Goal: Task Accomplishment & Management: Complete application form

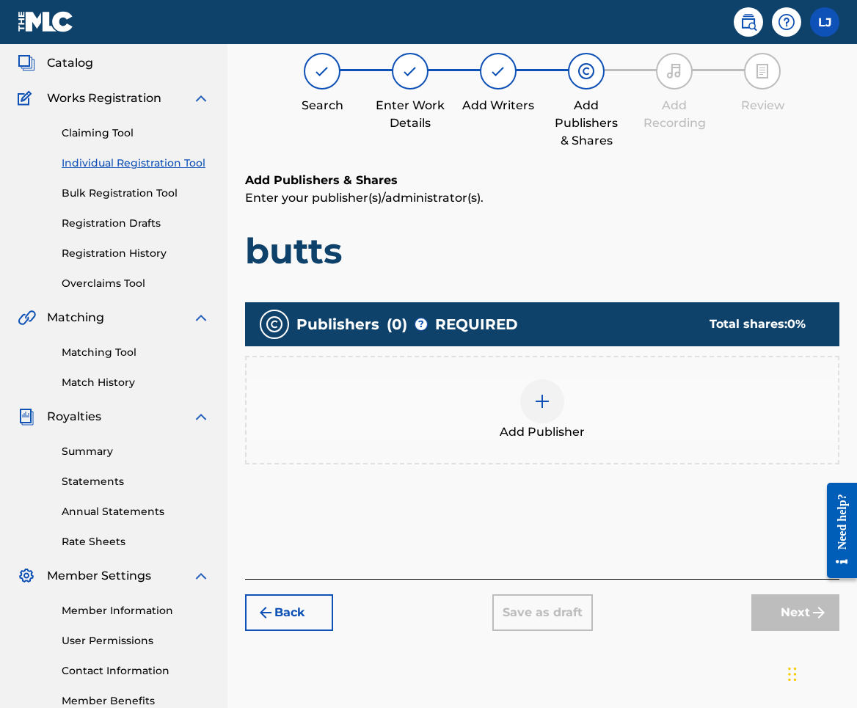
click at [266, 613] on img "submit" at bounding box center [266, 613] width 18 height 18
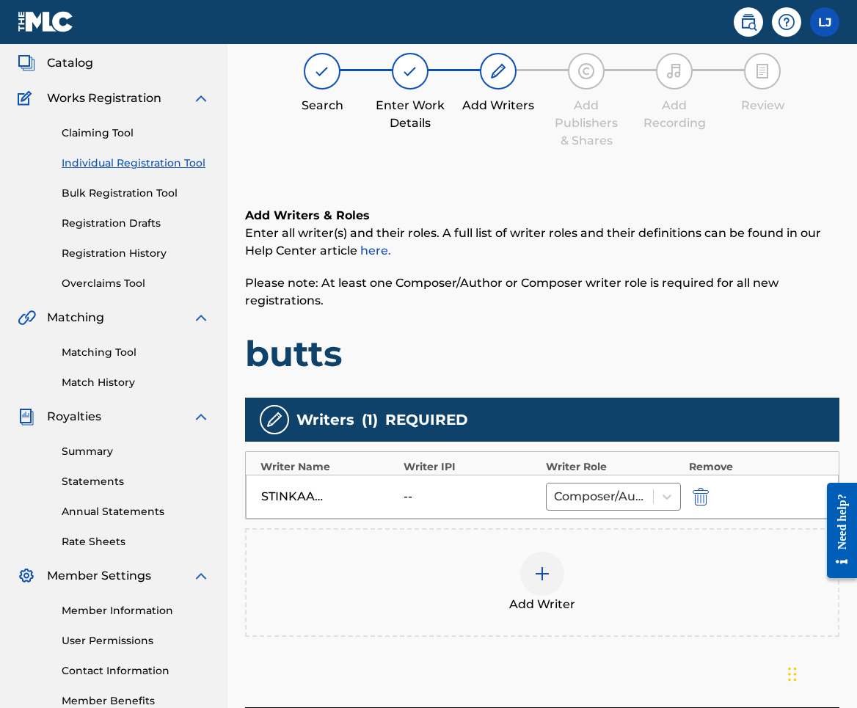
click at [709, 499] on button "submit" at bounding box center [699, 496] width 22 height 17
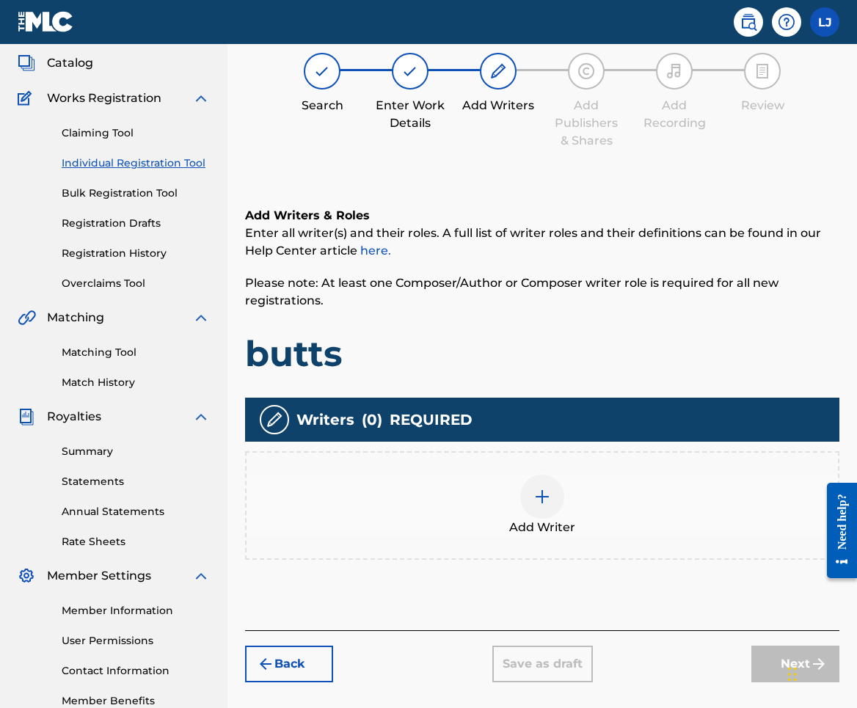
click at [291, 653] on button "Back" at bounding box center [289, 664] width 88 height 37
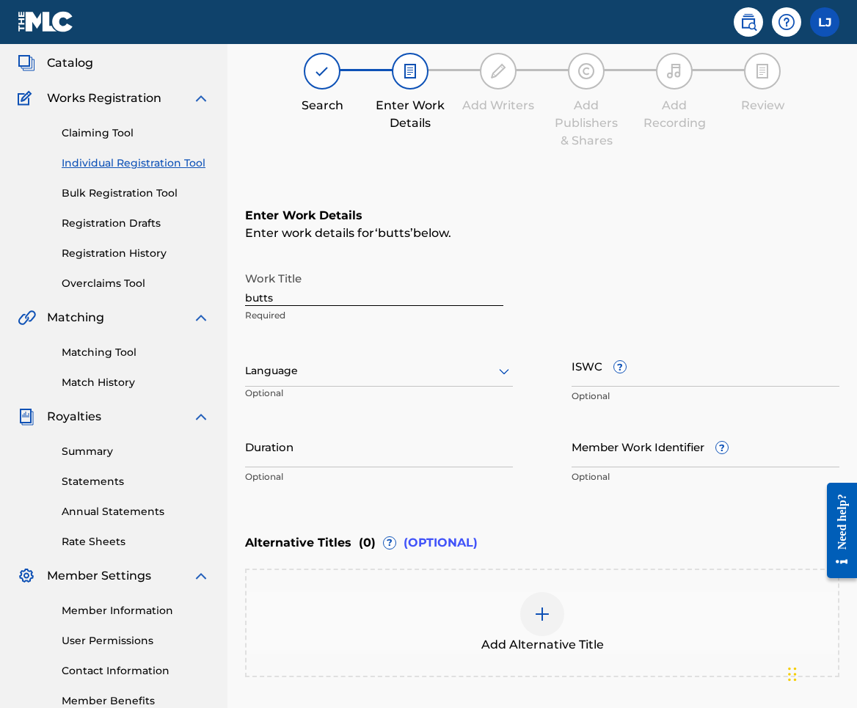
click at [321, 297] on input "butts" at bounding box center [374, 285] width 258 height 42
click at [295, 295] on input "Stinks" at bounding box center [374, 285] width 258 height 42
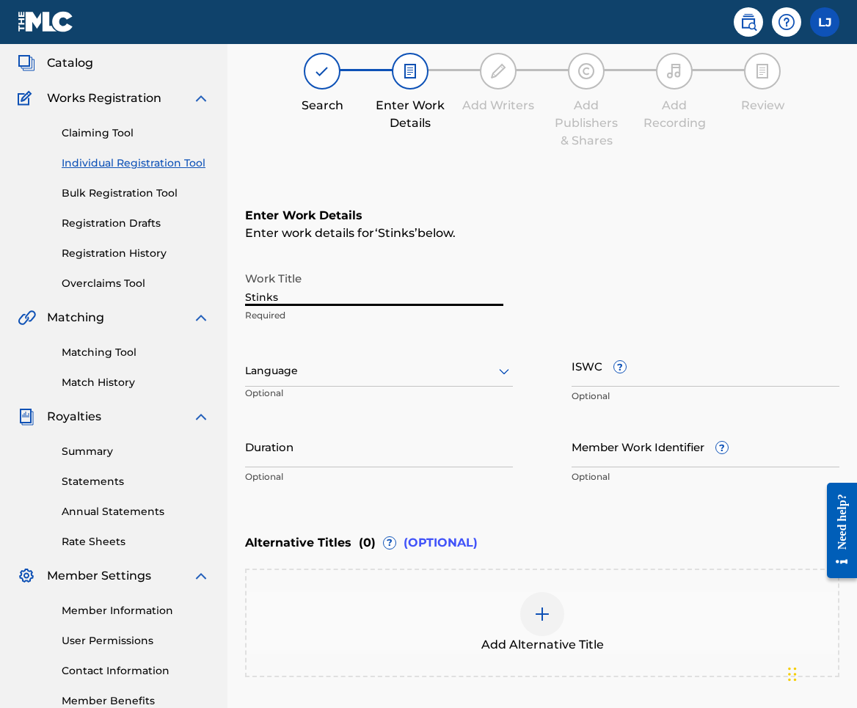
click at [295, 295] on input "Stinks" at bounding box center [374, 285] width 258 height 42
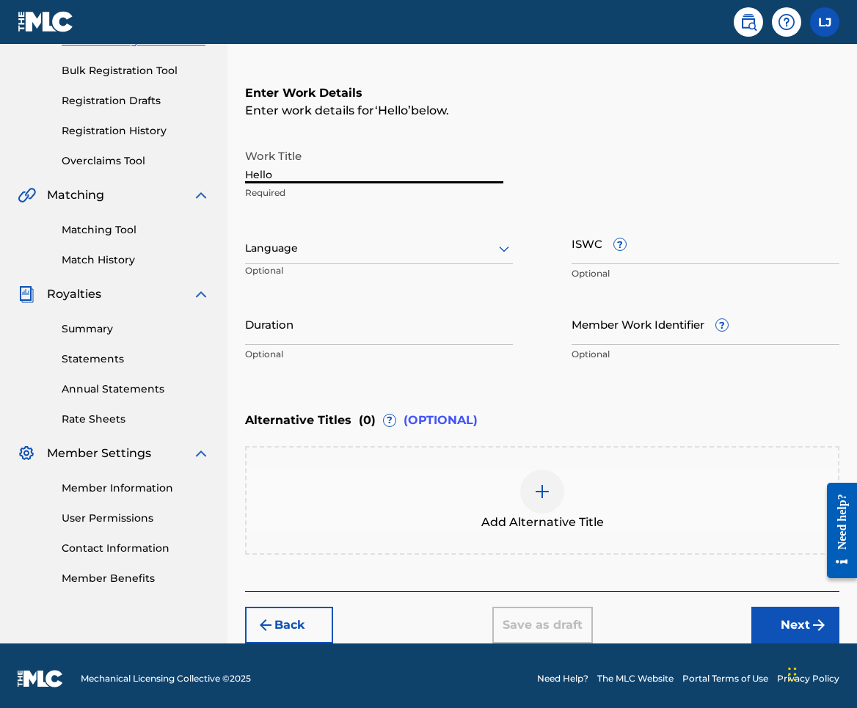
scroll to position [211, 0]
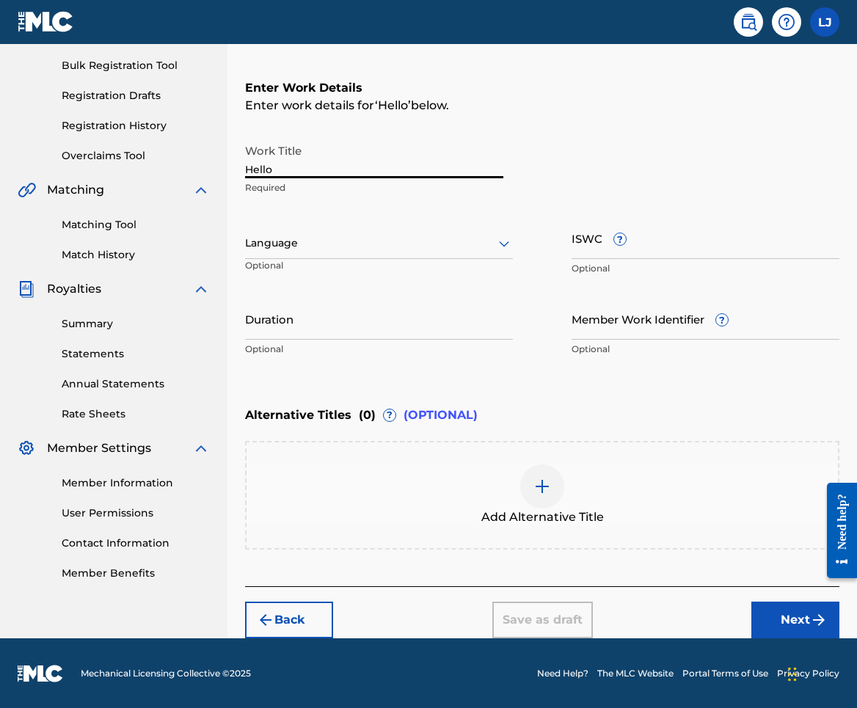
type input "Hello"
click at [775, 621] on button "Next" at bounding box center [795, 620] width 88 height 37
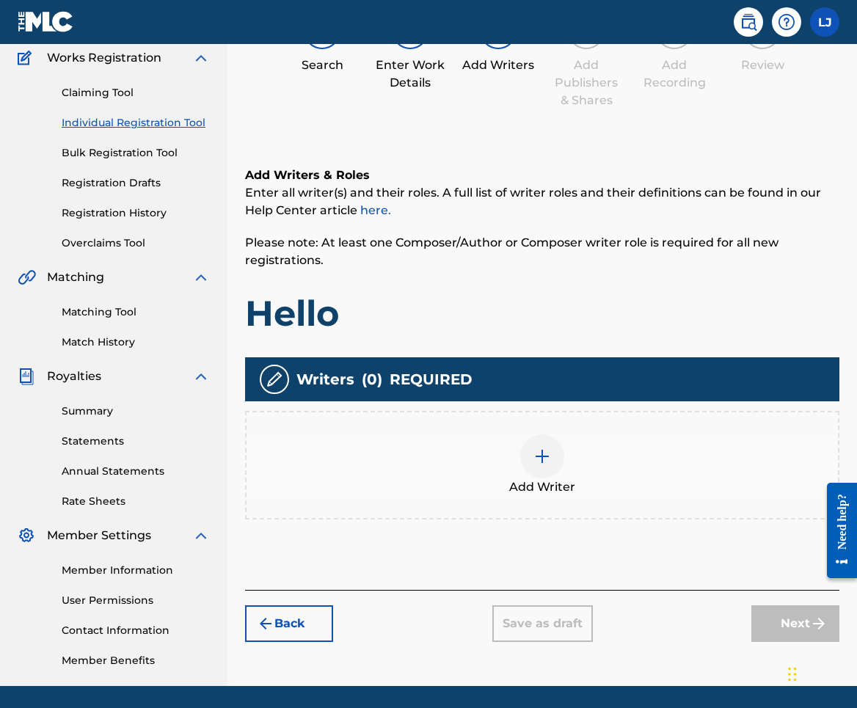
scroll to position [125, 0]
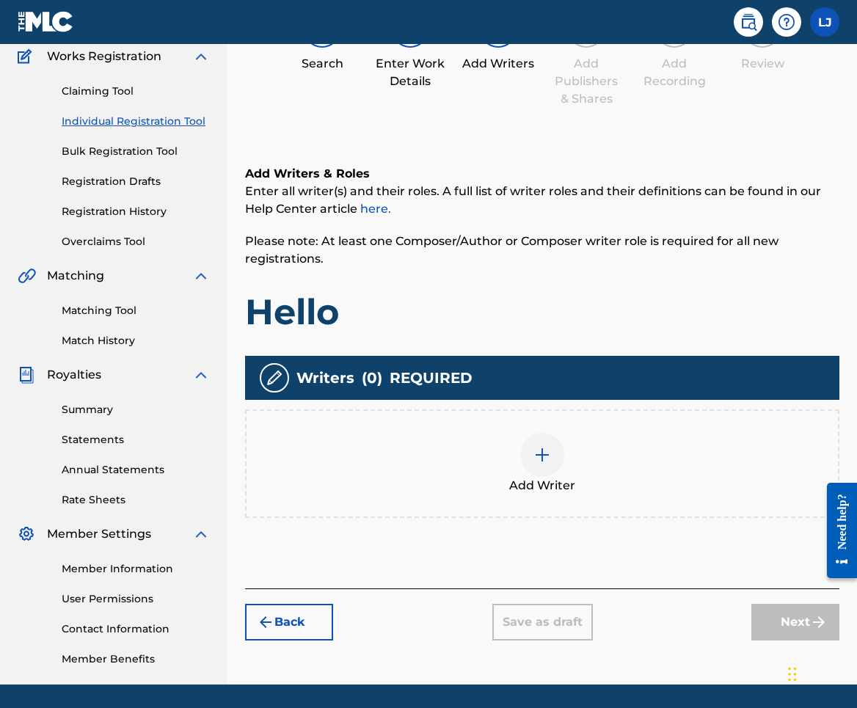
click at [554, 464] on div at bounding box center [542, 455] width 44 height 44
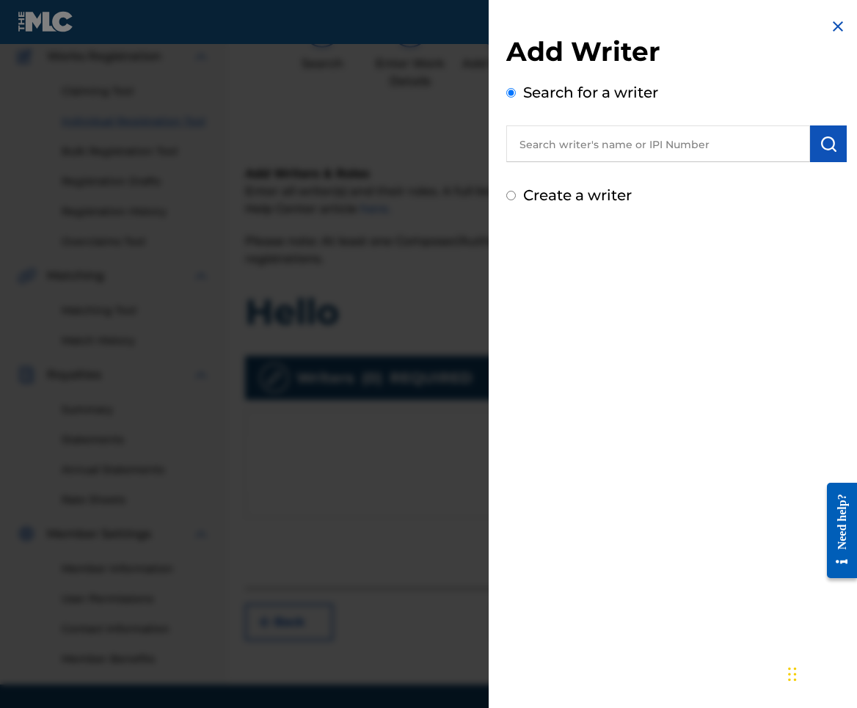
click at [599, 142] on input "text" at bounding box center [658, 143] width 304 height 37
type input "j"
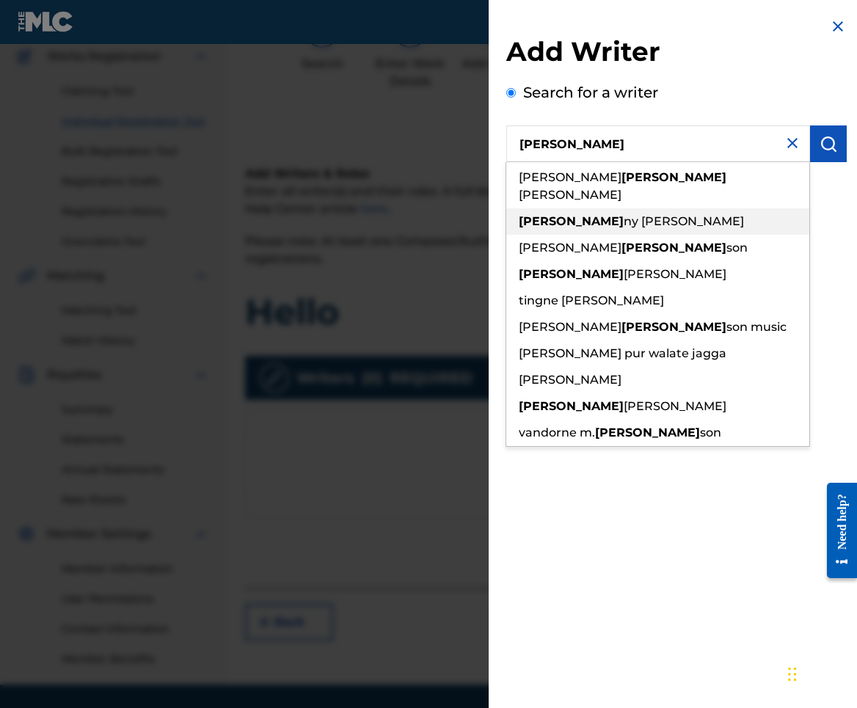
click at [624, 214] on span "ny [PERSON_NAME]" at bounding box center [684, 221] width 120 height 14
type input "[PERSON_NAME]"
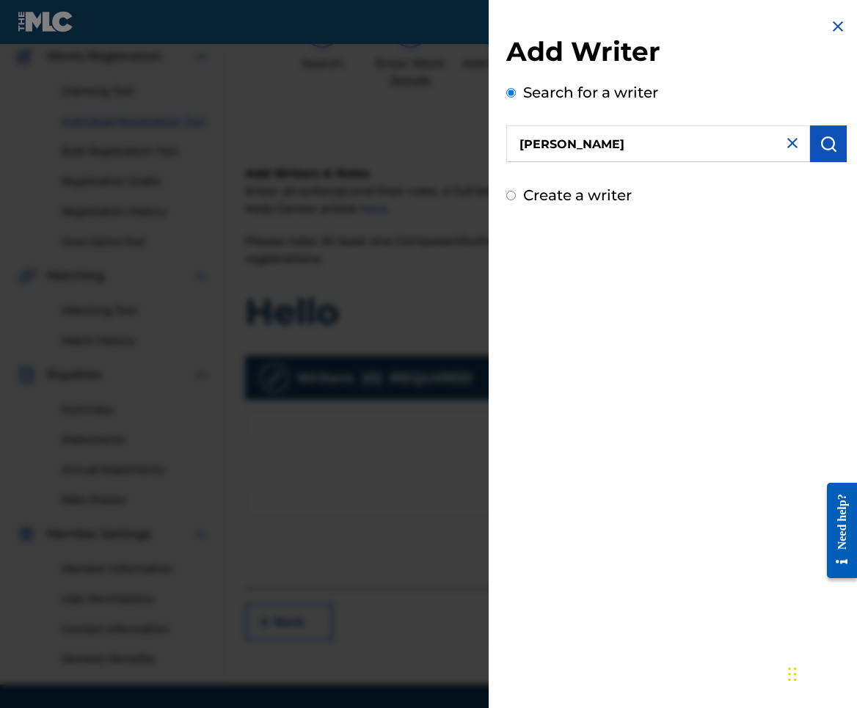
click at [818, 153] on button "submit" at bounding box center [828, 143] width 37 height 37
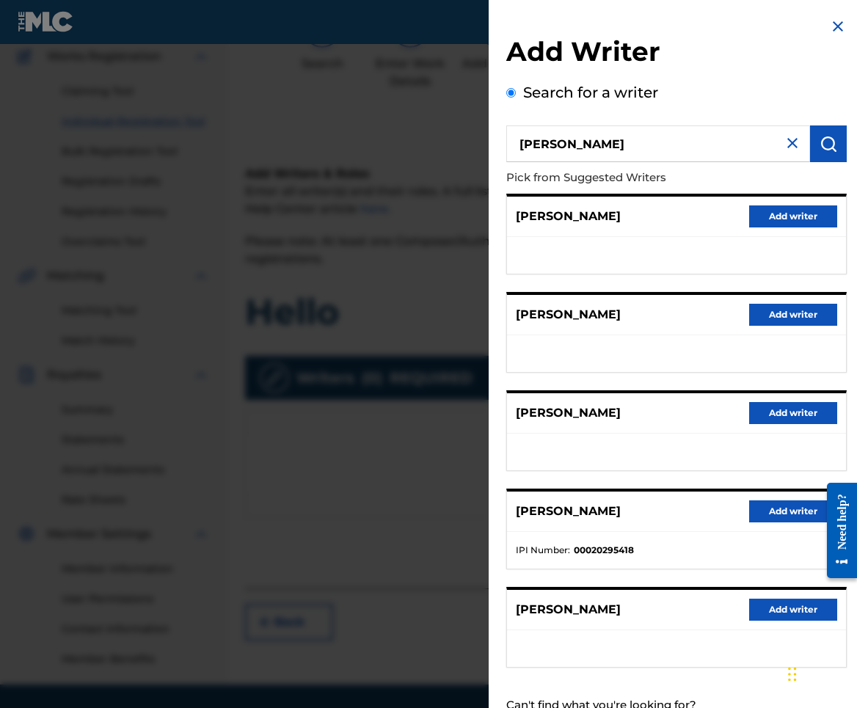
click at [808, 216] on button "Add writer" at bounding box center [793, 216] width 88 height 22
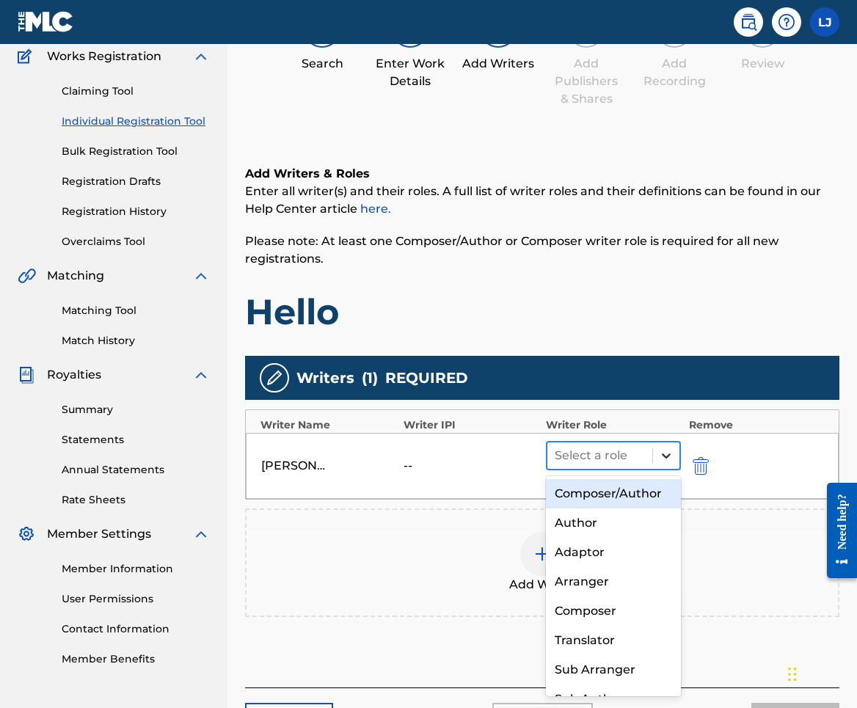
click at [665, 458] on icon at bounding box center [666, 455] width 15 height 15
click at [624, 492] on div "Composer/Author" at bounding box center [613, 493] width 135 height 29
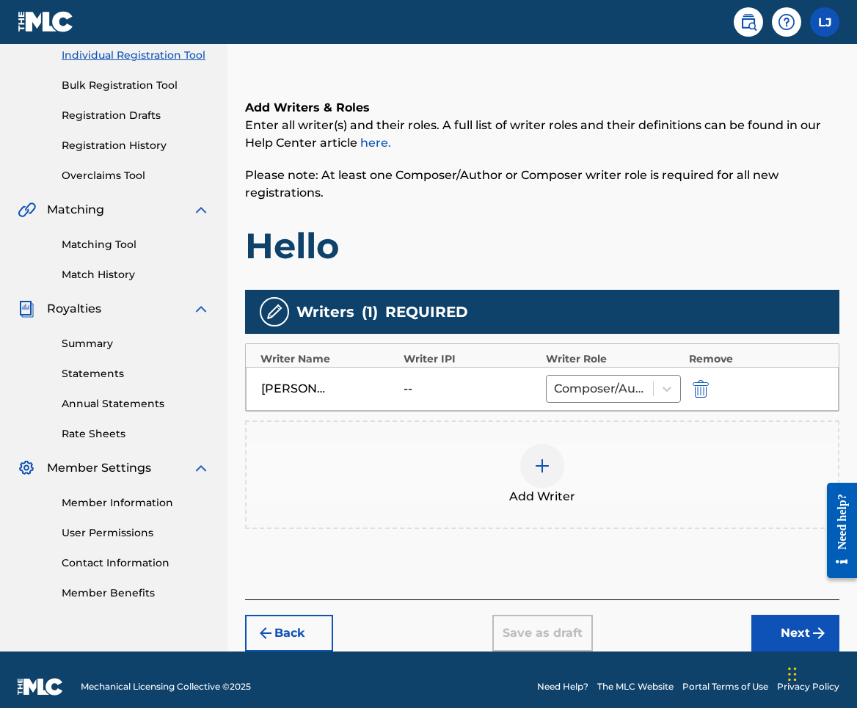
scroll to position [205, 0]
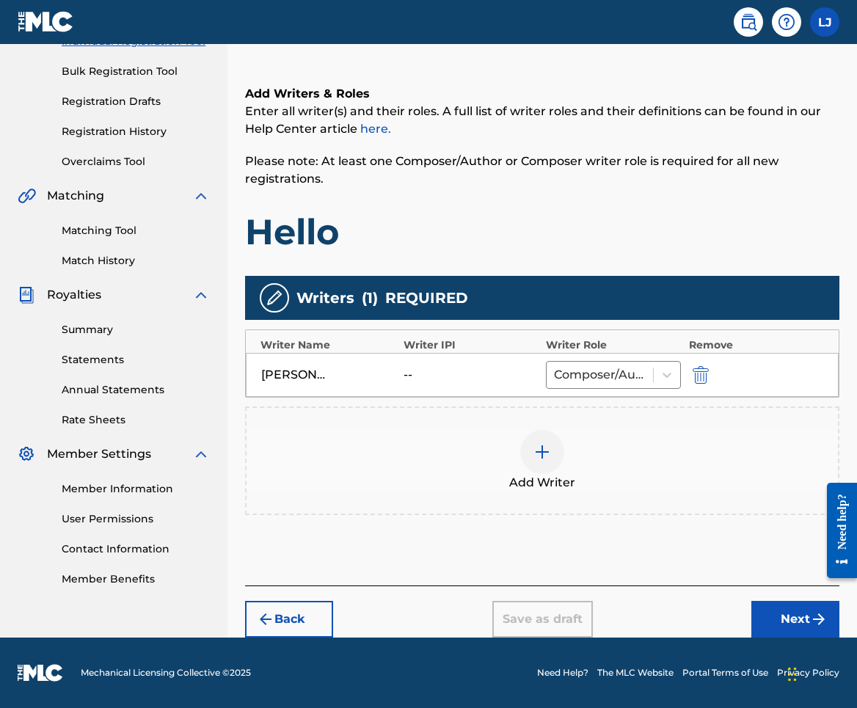
click at [783, 613] on button "Next" at bounding box center [795, 619] width 88 height 37
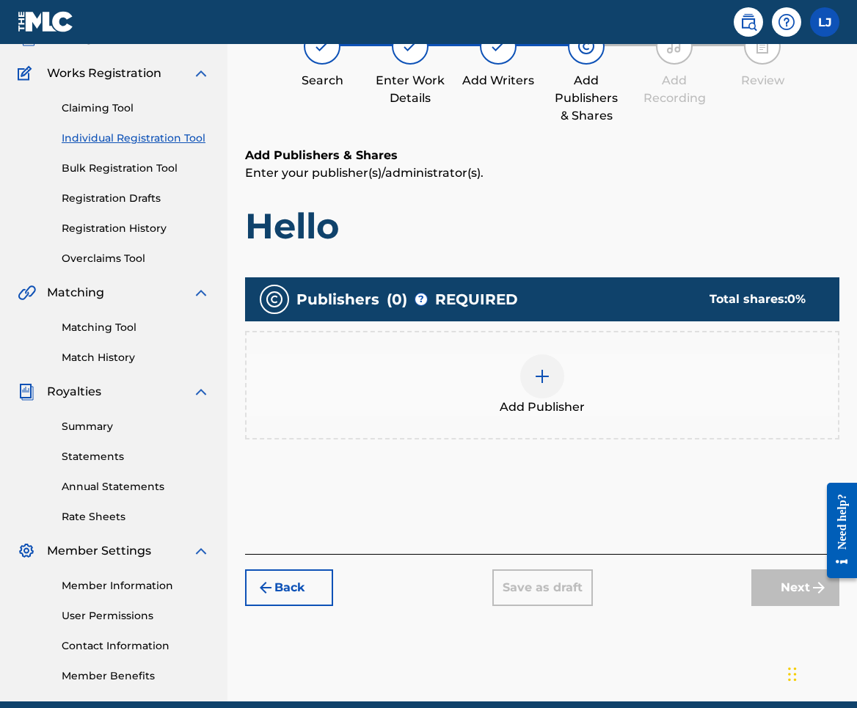
scroll to position [66, 0]
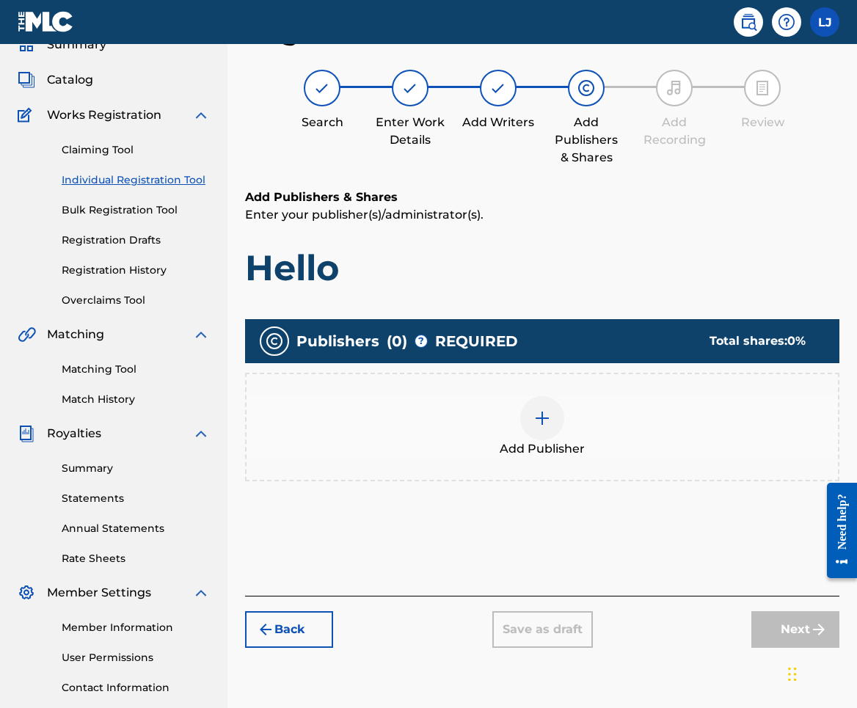
click at [552, 434] on div at bounding box center [542, 418] width 44 height 44
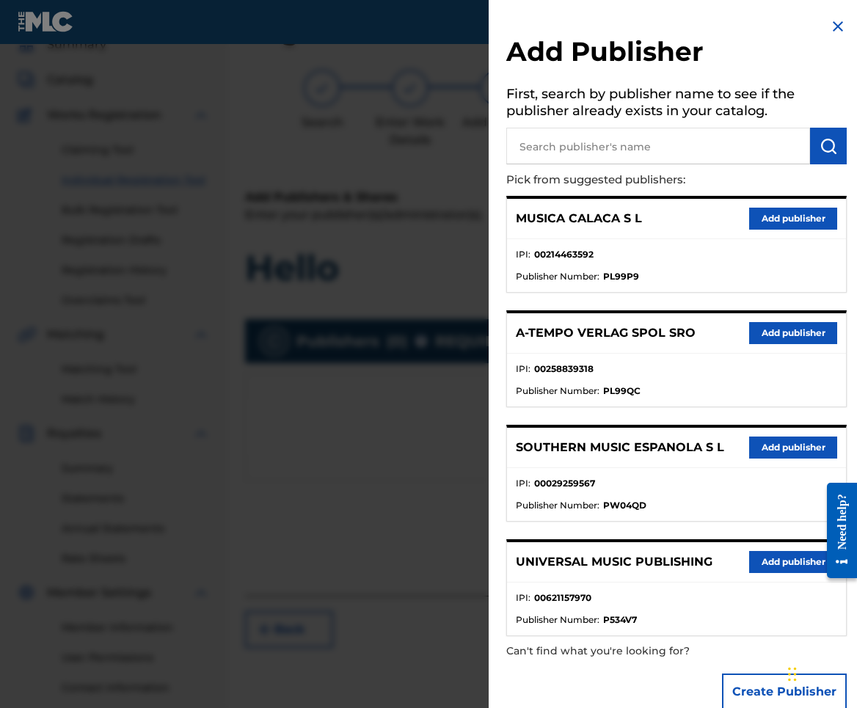
scroll to position [26, 0]
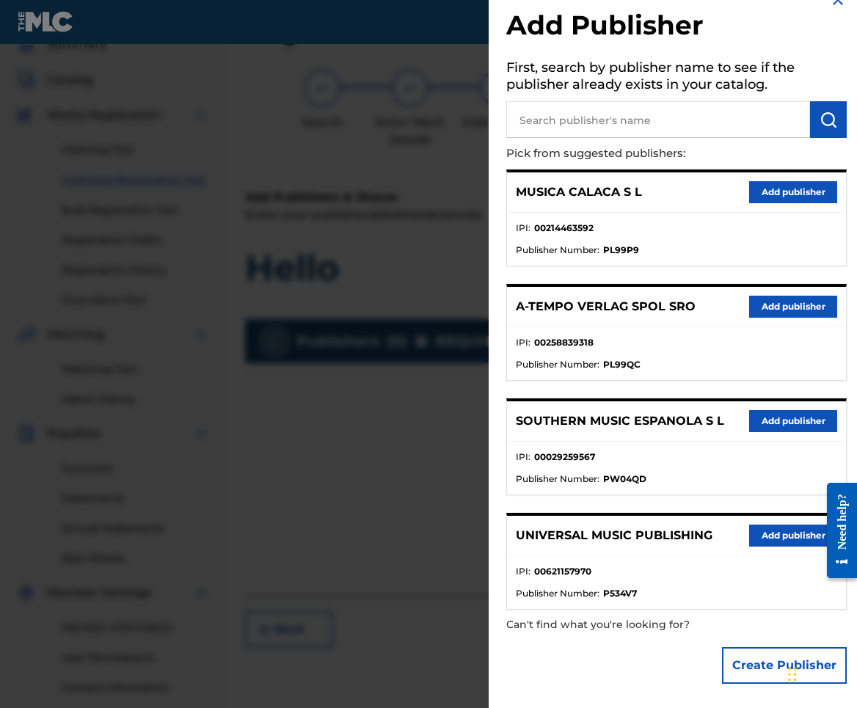
click at [741, 660] on button "Create Publisher" at bounding box center [784, 665] width 125 height 37
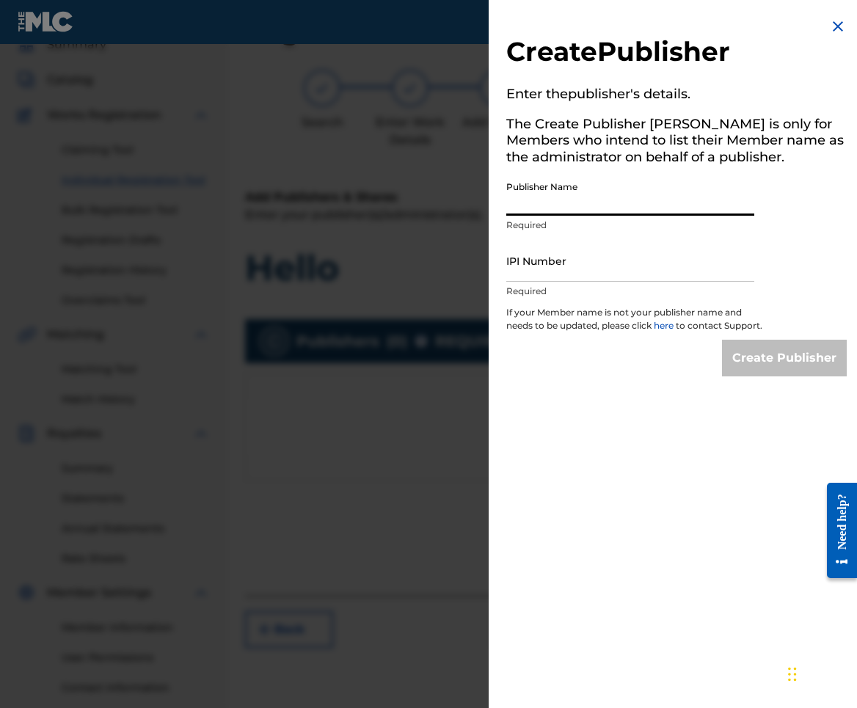
click at [683, 210] on input "Publisher Name" at bounding box center [630, 195] width 248 height 42
type input "double bad"
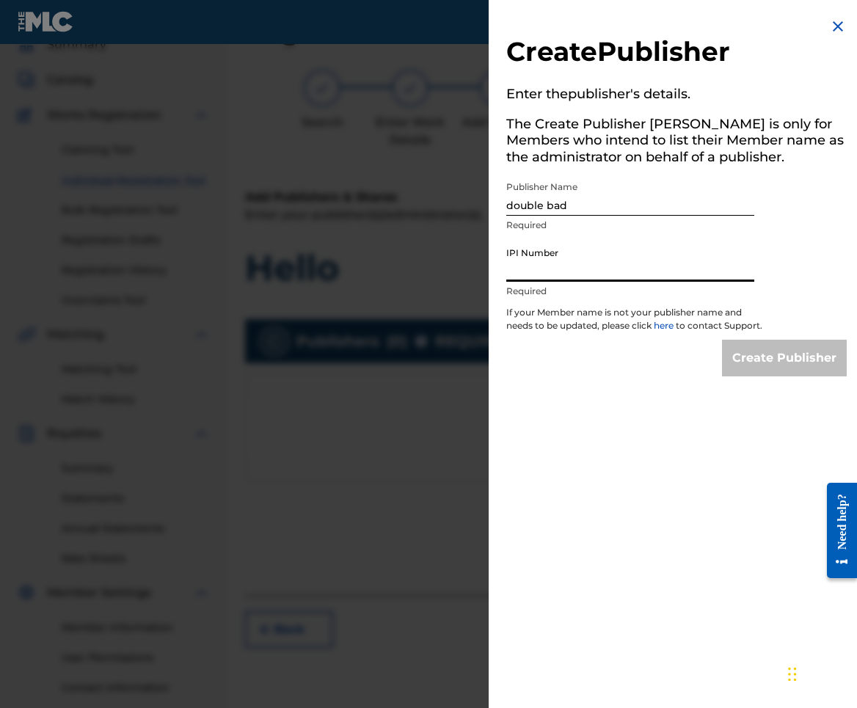
click at [635, 272] on input "IPI Number" at bounding box center [630, 261] width 248 height 42
click at [712, 269] on input "0088888888888888888888" at bounding box center [630, 261] width 248 height 42
paste input "214463592"
click at [518, 271] on input "00214463592" at bounding box center [630, 261] width 248 height 42
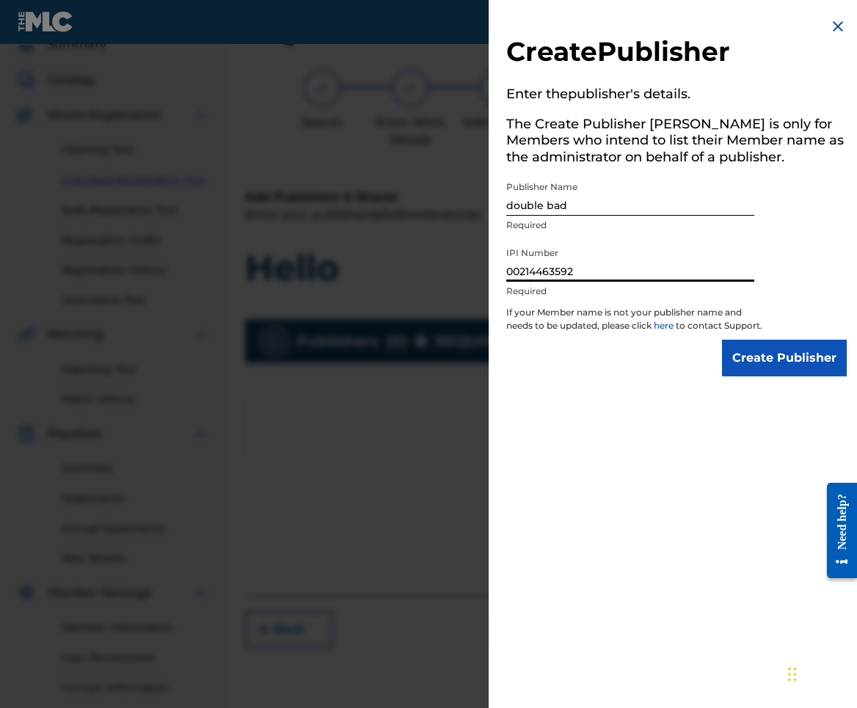
type input "00214463592"
click at [755, 370] on input "Create Publisher" at bounding box center [784, 358] width 125 height 37
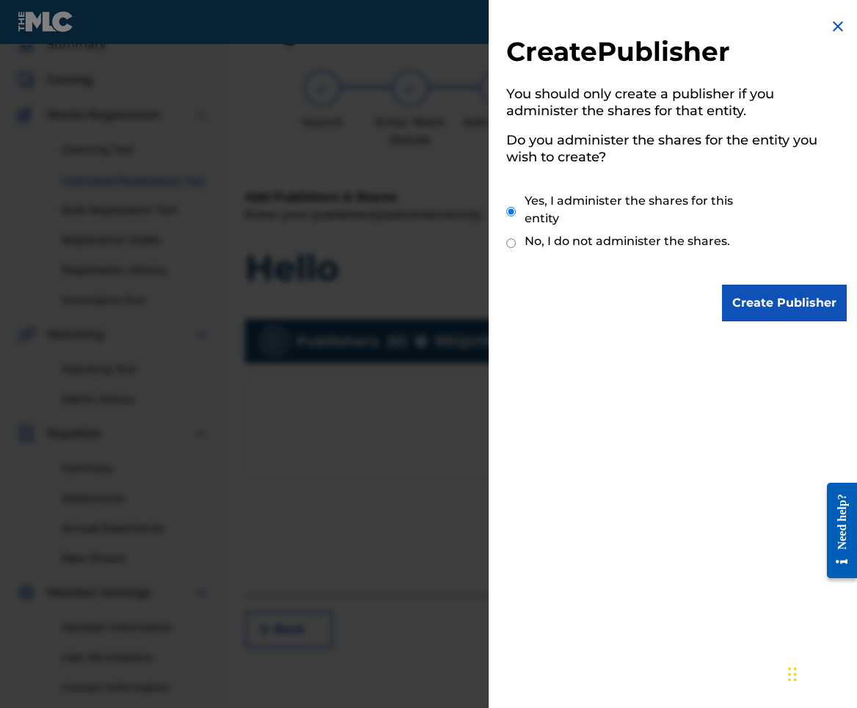
click at [789, 307] on input "Create Publisher" at bounding box center [784, 303] width 125 height 37
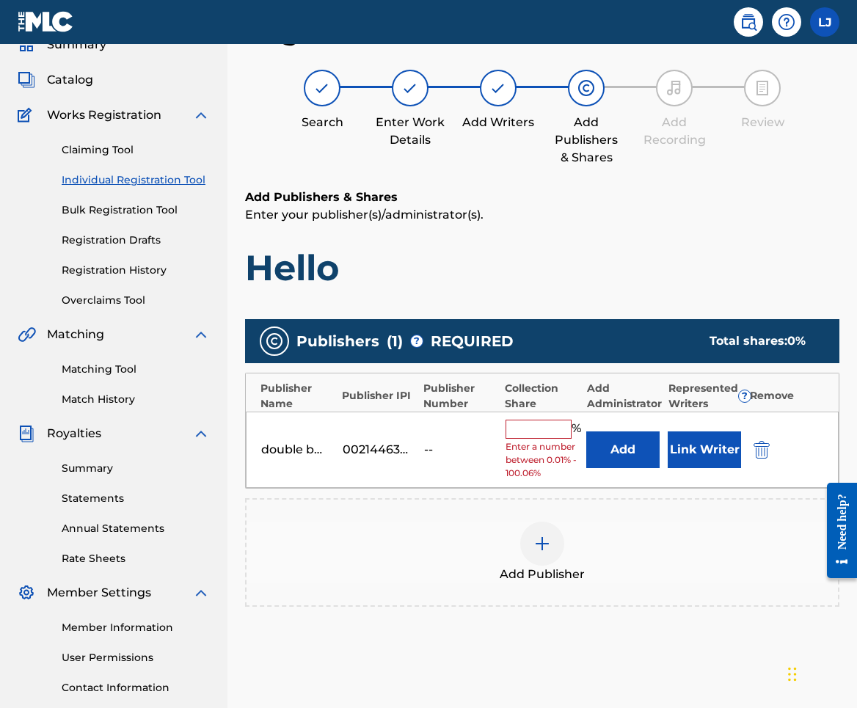
click at [532, 429] on input "text" at bounding box center [538, 429] width 66 height 19
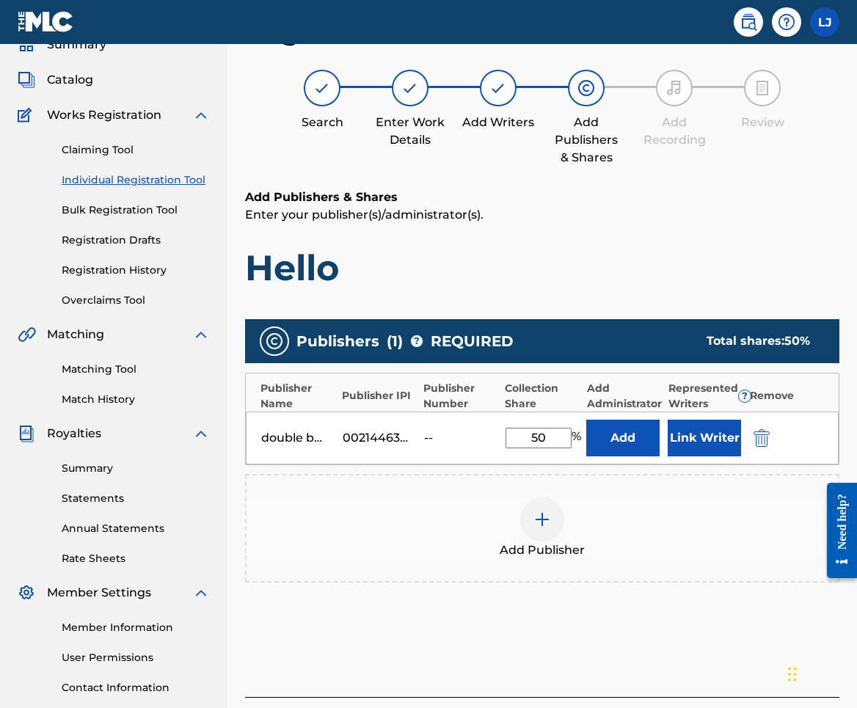
type input "50"
click at [627, 438] on button "Add" at bounding box center [622, 438] width 73 height 37
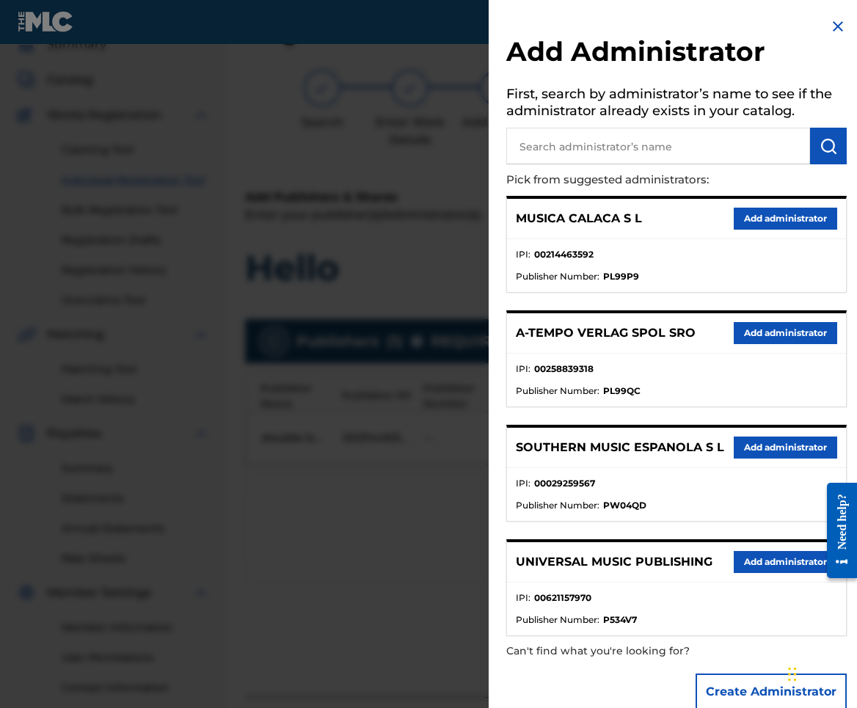
click at [829, 25] on img at bounding box center [838, 27] width 18 height 18
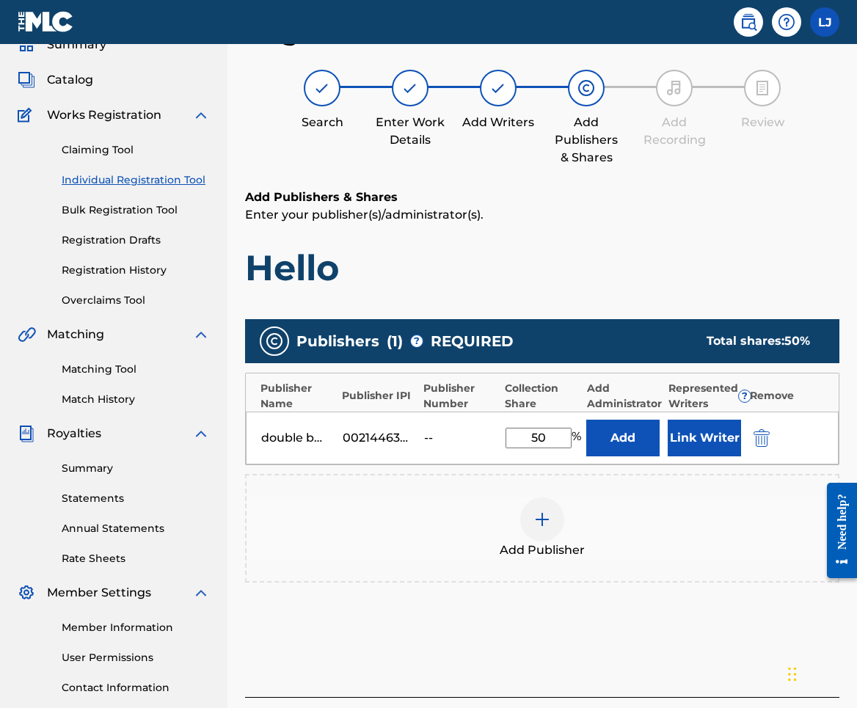
scroll to position [178, 0]
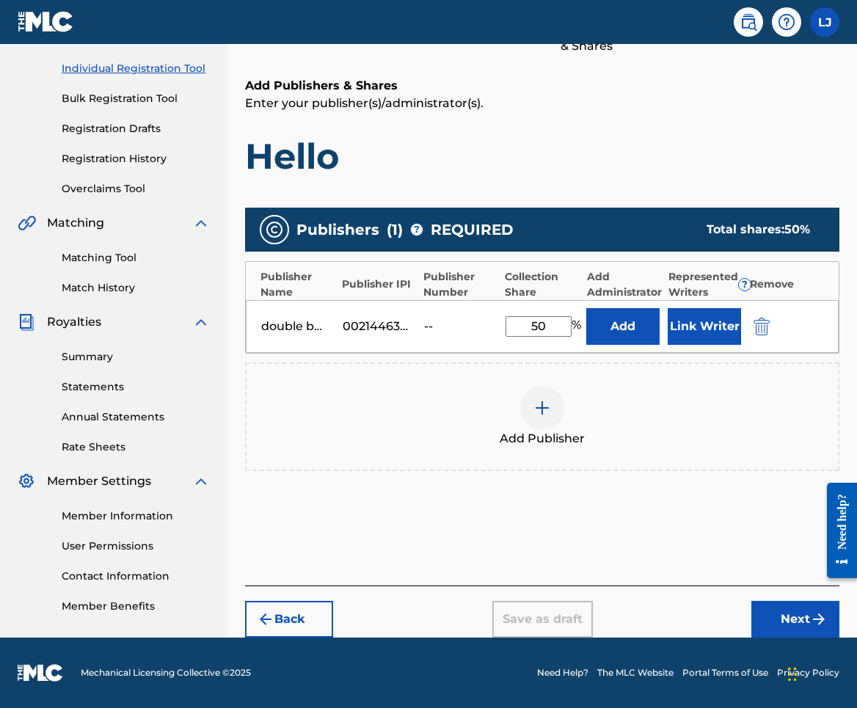
click at [798, 632] on button "Next" at bounding box center [795, 619] width 88 height 37
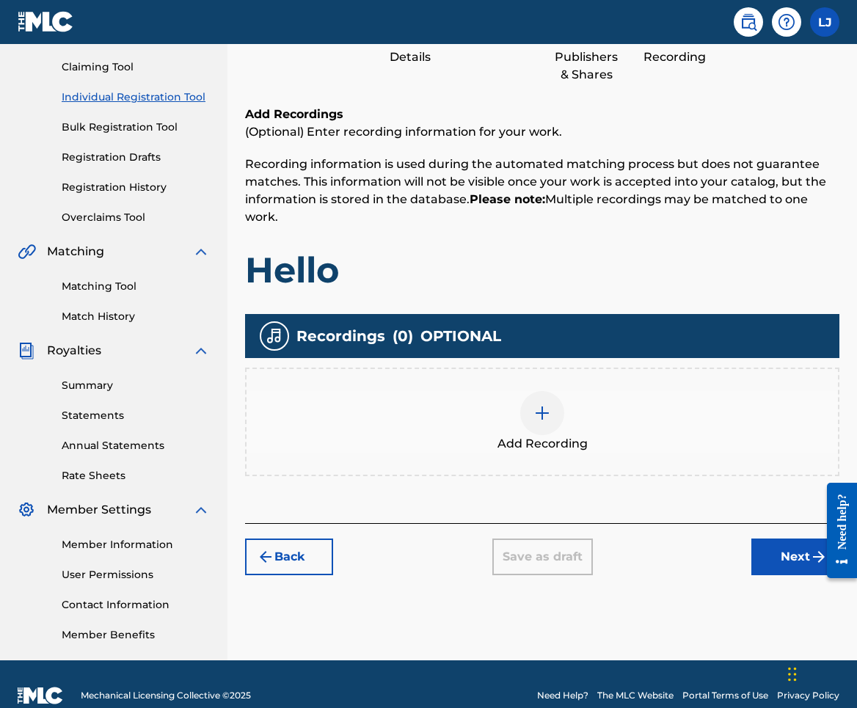
scroll to position [172, 0]
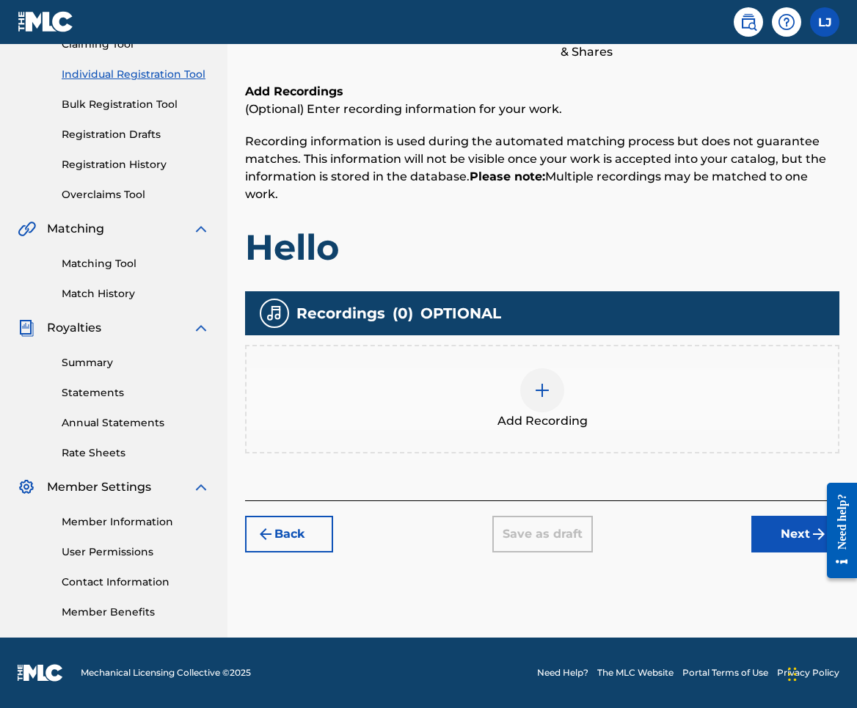
click at [542, 401] on div at bounding box center [542, 390] width 44 height 44
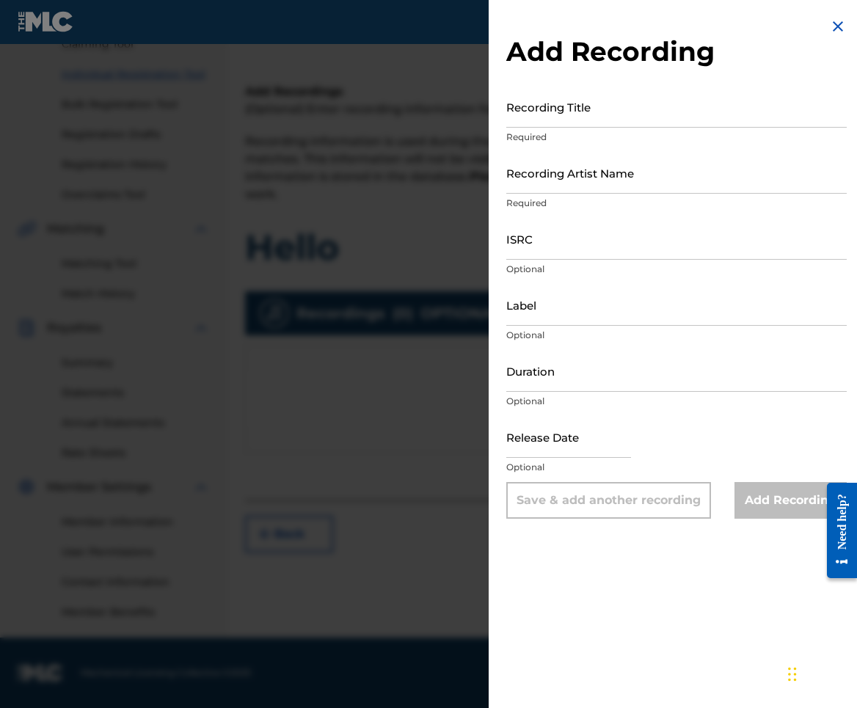
click at [576, 119] on input "Recording Title" at bounding box center [676, 107] width 340 height 42
click at [389, 416] on div at bounding box center [428, 398] width 857 height 708
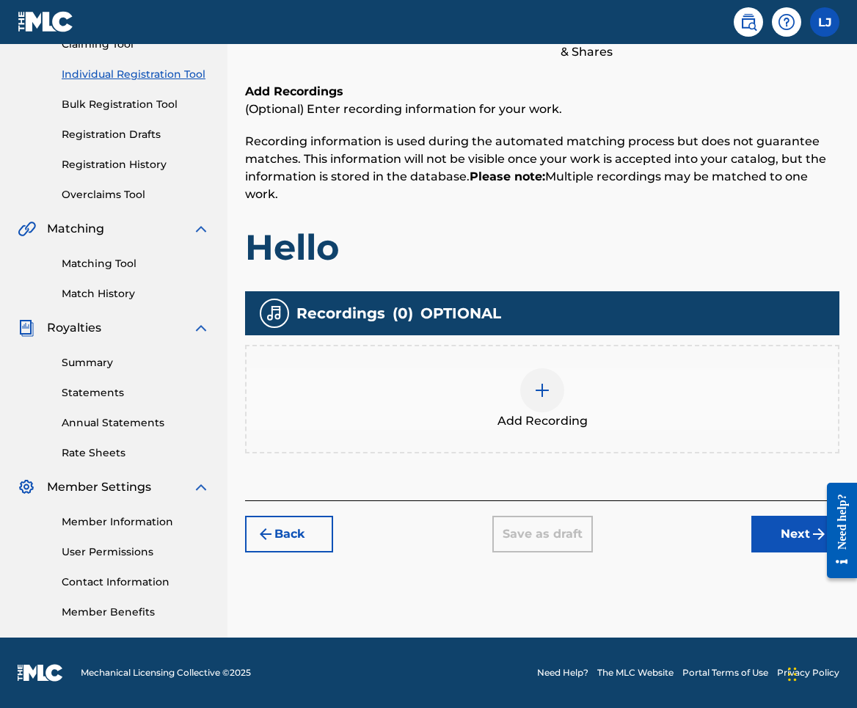
click at [140, 169] on link "Registration History" at bounding box center [136, 164] width 148 height 15
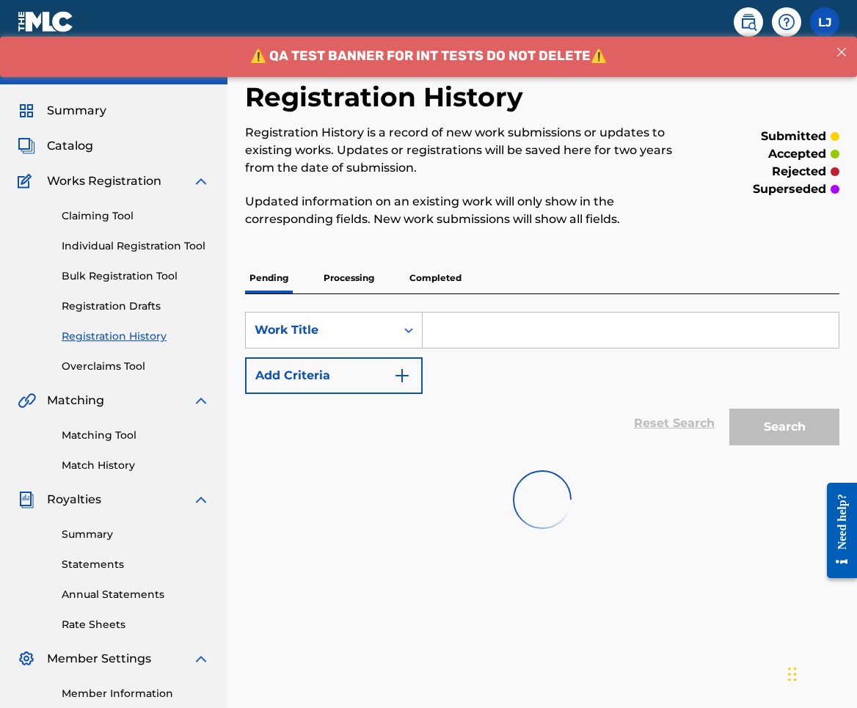
click at [358, 277] on p "Processing" at bounding box center [348, 278] width 59 height 31
click at [432, 276] on p "Completed" at bounding box center [435, 278] width 61 height 31
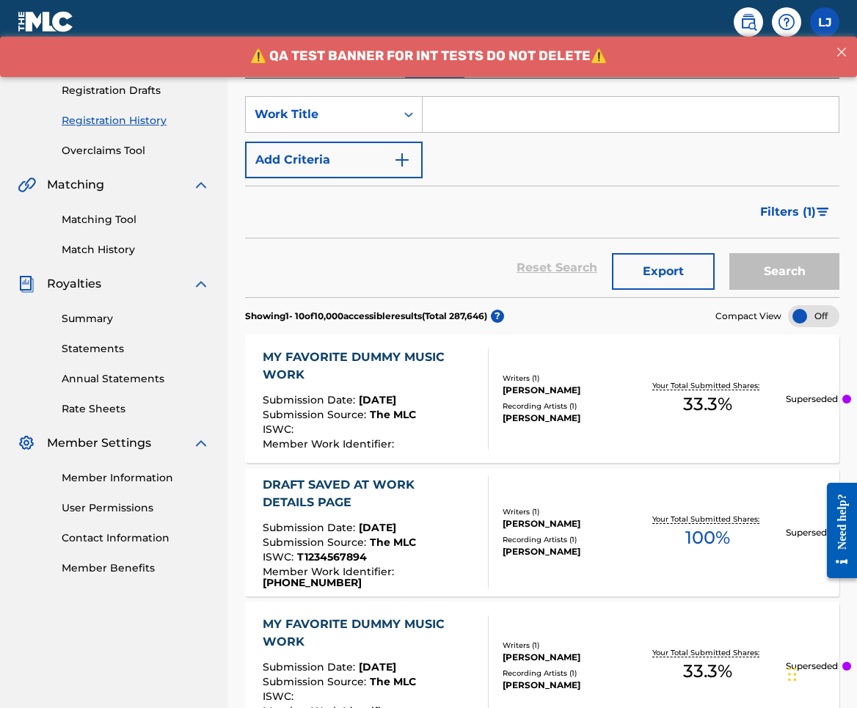
scroll to position [247, 0]
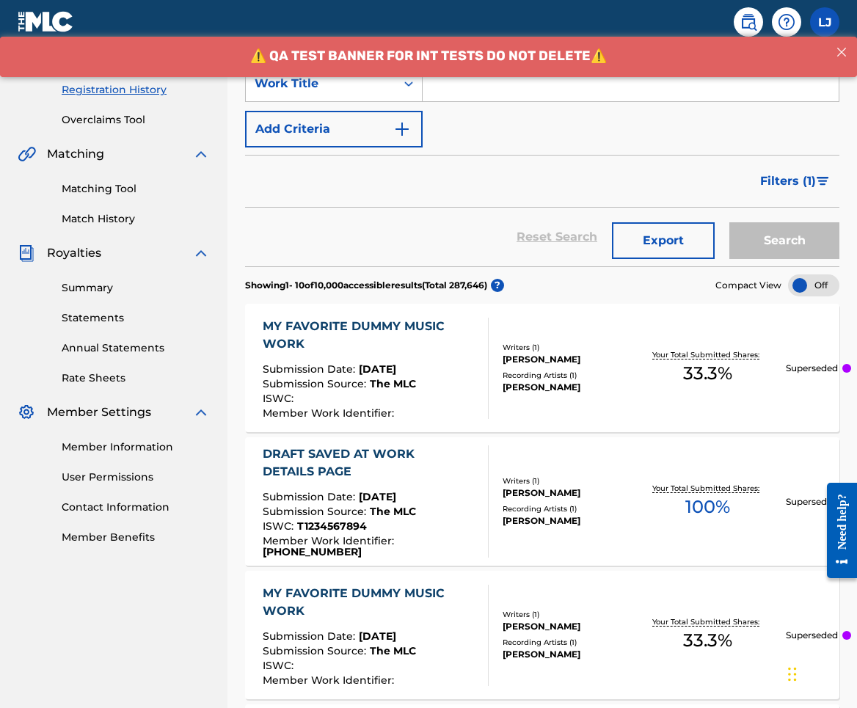
click at [384, 332] on div "MY FAVORITE DUMMY MUSIC WORK" at bounding box center [369, 335] width 213 height 35
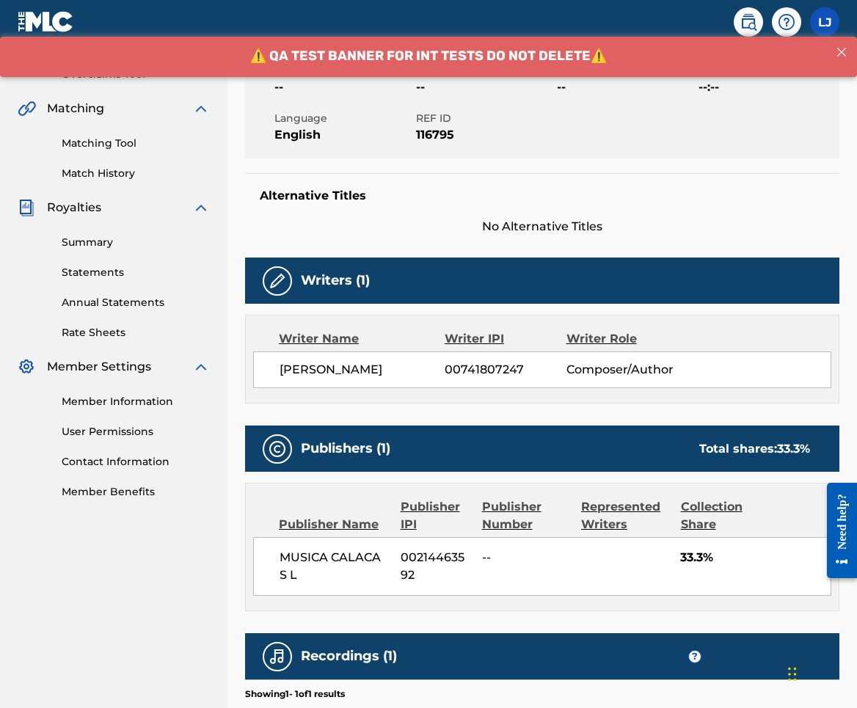
scroll to position [235, 0]
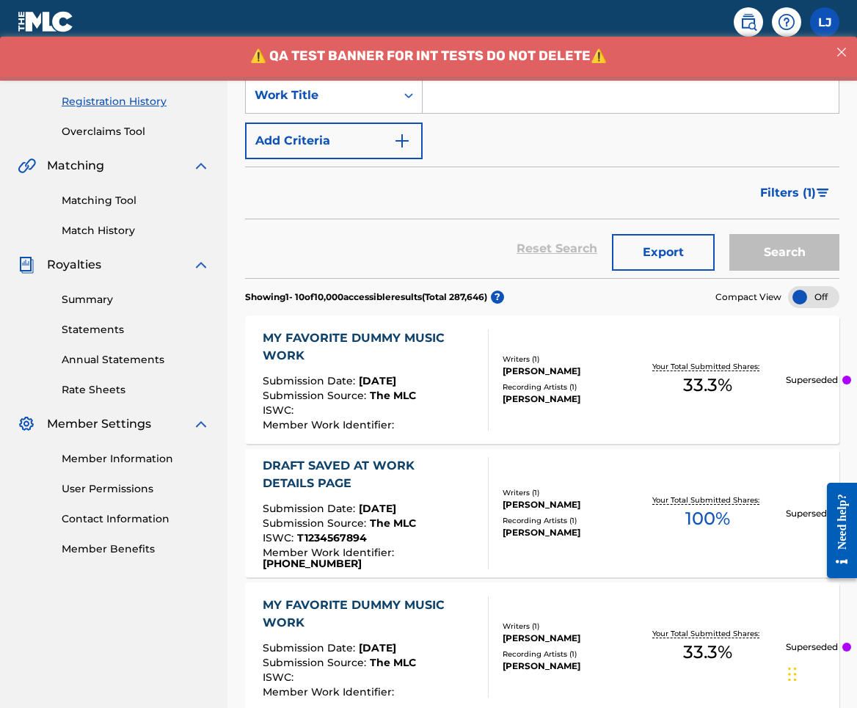
click at [448, 342] on div "MY FAVORITE DUMMY MUSIC WORK" at bounding box center [369, 346] width 213 height 35
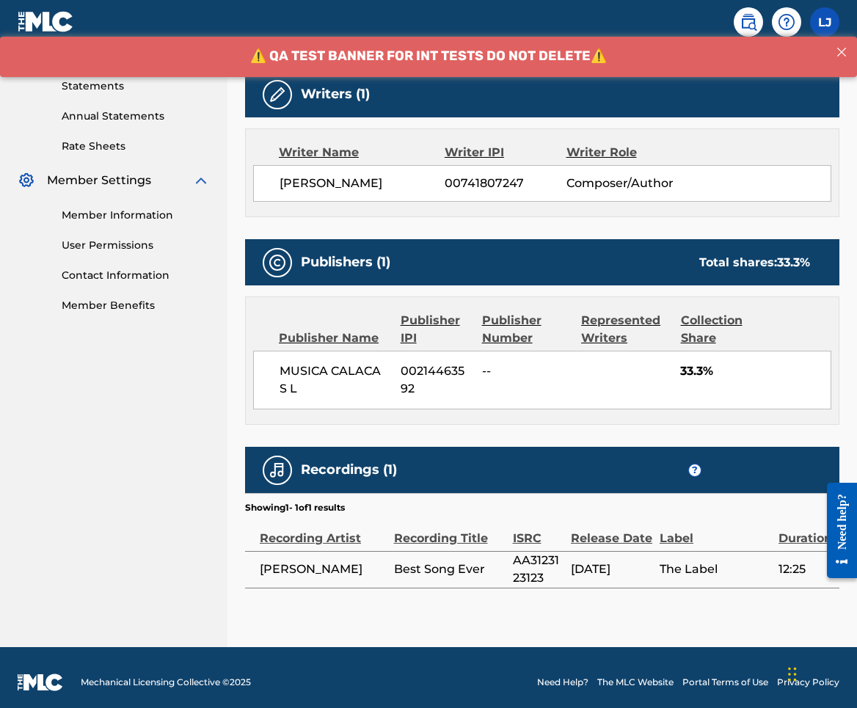
scroll to position [486, 0]
